Goal: Task Accomplishment & Management: Manage account settings

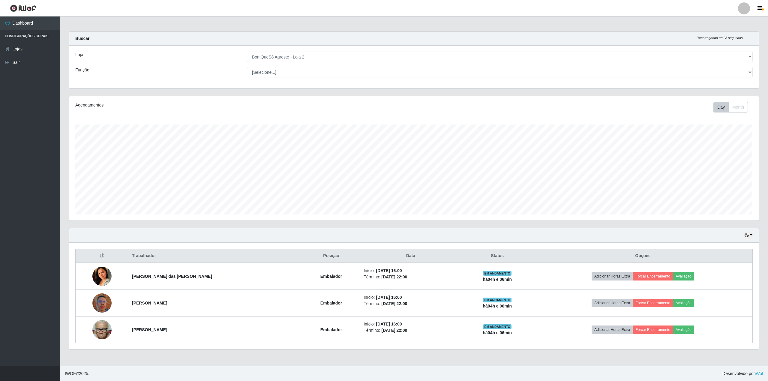
select select "214"
click at [750, 234] on button "button" at bounding box center [748, 235] width 8 height 7
click at [750, 57] on select "[Selecione...] BomQueSó Agreste - Loja 2" at bounding box center [500, 57] width 506 height 10
click at [767, 64] on div "Carregando... Buscar Recarregando em 23 segundos... Loja [Selecione...] BomQueS…" at bounding box center [414, 193] width 708 height 325
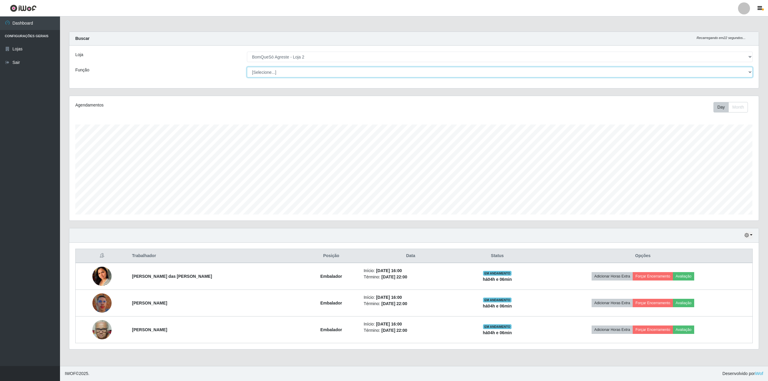
click at [746, 72] on select "[Selecione...] ASG ASG + ASG ++ Balconista Balconista + Balconista ++ Embalador…" at bounding box center [500, 72] width 506 height 10
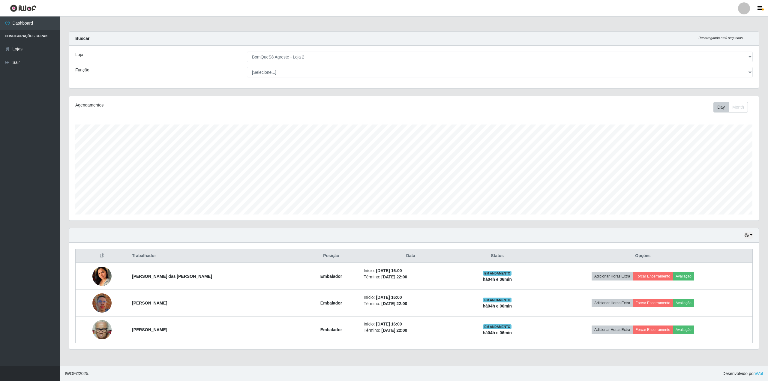
click at [9, 124] on ul "Dashboard Configurações Gerais Lojas Sair" at bounding box center [30, 190] width 60 height 349
click at [27, 46] on link "Lojas" at bounding box center [30, 48] width 60 height 13
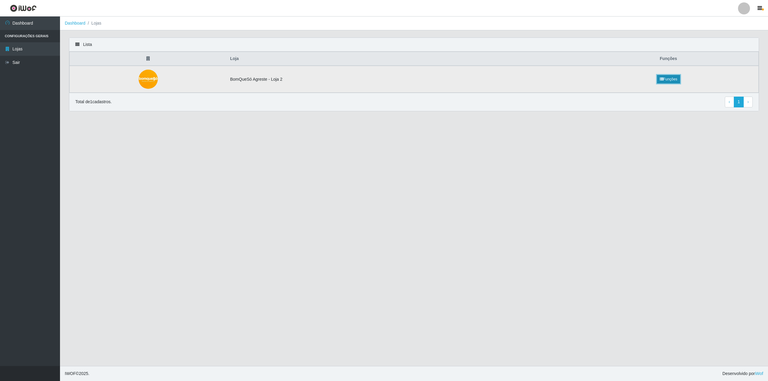
click at [666, 80] on link "Funções" at bounding box center [668, 79] width 23 height 8
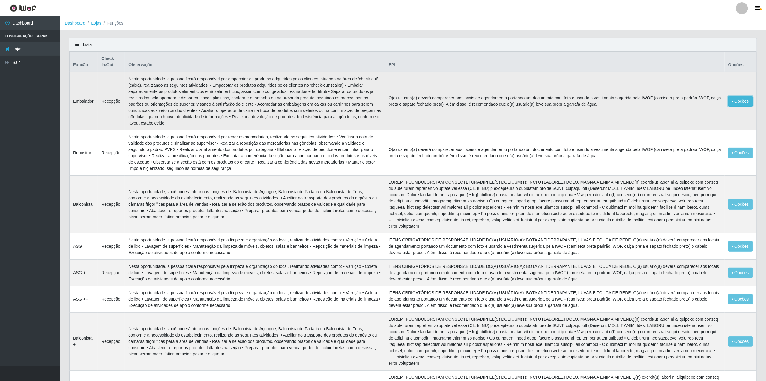
click at [740, 98] on button "Opções" at bounding box center [740, 101] width 25 height 10
click at [733, 99] on button "Opções" at bounding box center [740, 101] width 25 height 10
click at [690, 103] on link "Editar" at bounding box center [694, 102] width 17 height 5
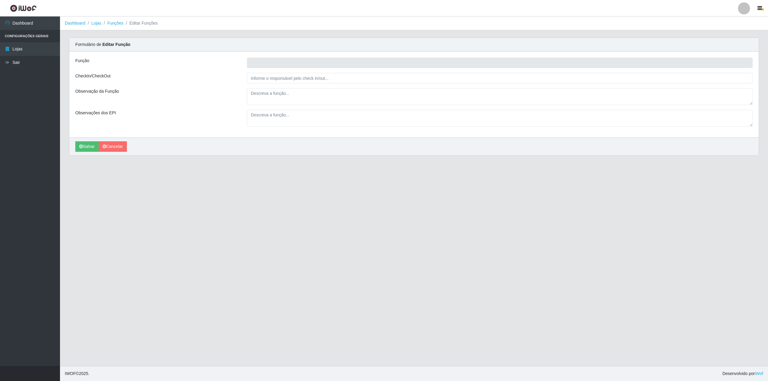
type input "Embalador"
type input "Recepção"
type textarea "Nesta oportunidade, a pessoa ficará responsável por empacotar os produtos adqui…"
type textarea "O(a) usuário(a) deverá comparecer aos locais de agendamento portando um documen…"
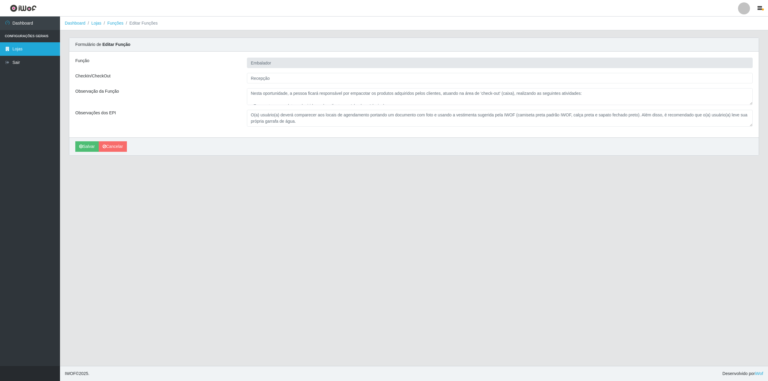
click at [18, 48] on link "Lojas" at bounding box center [30, 48] width 60 height 13
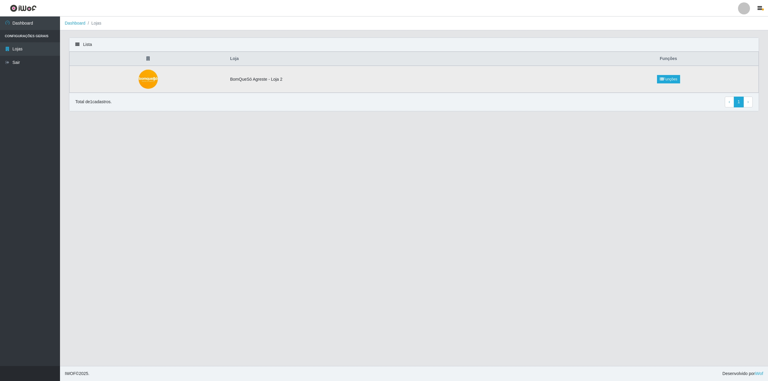
click at [142, 79] on img at bounding box center [147, 79] width 19 height 19
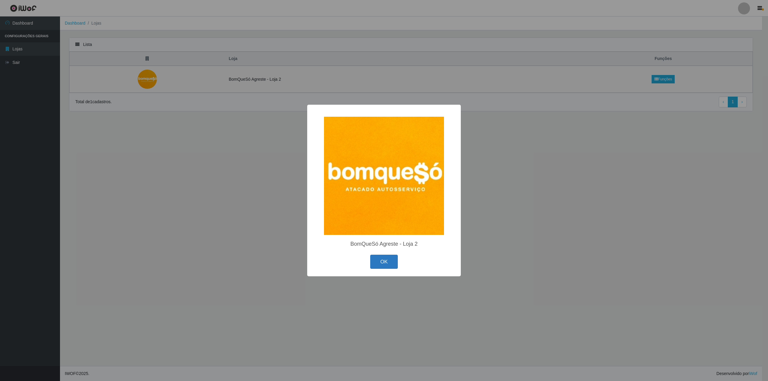
click at [393, 264] on button "OK" at bounding box center [384, 262] width 28 height 14
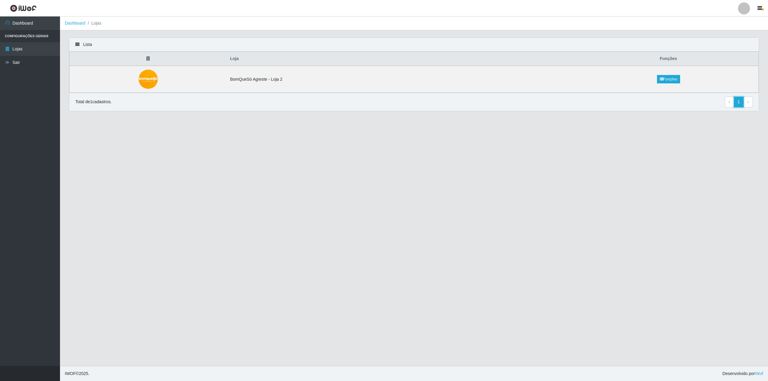
click at [736, 101] on link "1" at bounding box center [738, 102] width 10 height 11
click at [671, 81] on link "Funções" at bounding box center [668, 79] width 23 height 8
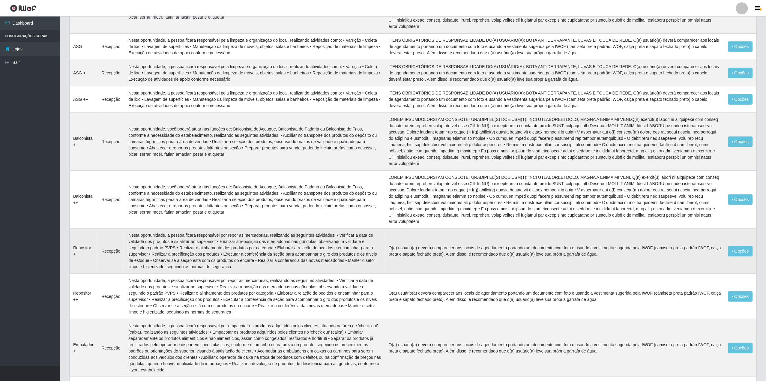
scroll to position [296, 0]
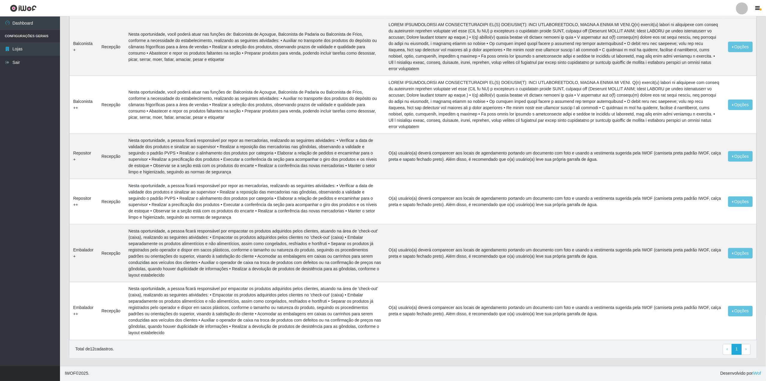
click at [23, 118] on ul "Dashboard Configurações Gerais Lojas Sair" at bounding box center [30, 190] width 60 height 349
click at [20, 33] on li "Configurações Gerais" at bounding box center [30, 36] width 60 height 12
click at [22, 23] on link "Dashboard" at bounding box center [30, 22] width 60 height 13
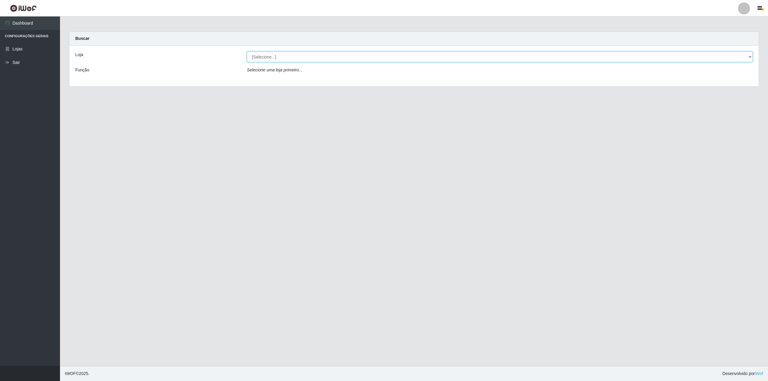
click at [301, 59] on select "[Selecione...] BomQueSó Agreste - Loja 2" at bounding box center [500, 57] width 506 height 10
select select "214"
click at [247, 52] on select "[Selecione...] BomQueSó Agreste - Loja 2" at bounding box center [500, 57] width 506 height 10
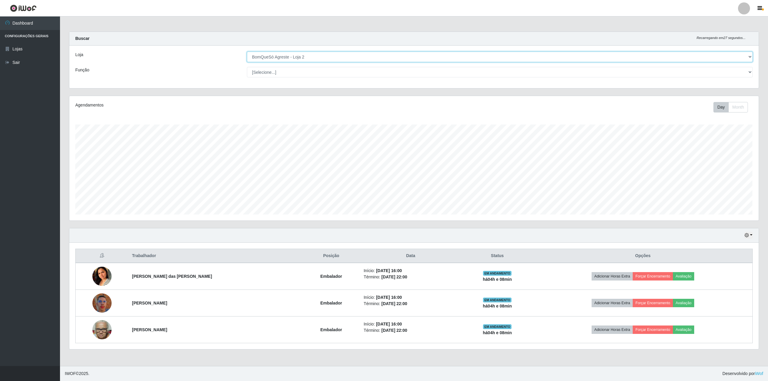
scroll to position [125, 689]
